Goal: Task Accomplishment & Management: Manage account settings

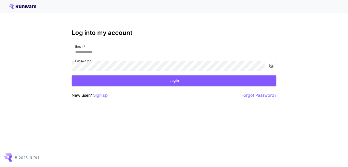
drag, startPoint x: 135, startPoint y: 9, endPoint x: 147, endPoint y: 16, distance: 13.7
click at [101, 53] on input "Email   *" at bounding box center [174, 52] width 205 height 10
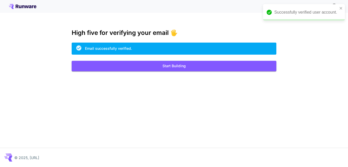
drag, startPoint x: 125, startPoint y: 69, endPoint x: 135, endPoint y: 87, distance: 20.4
